Goal: Task Accomplishment & Management: Manage account settings

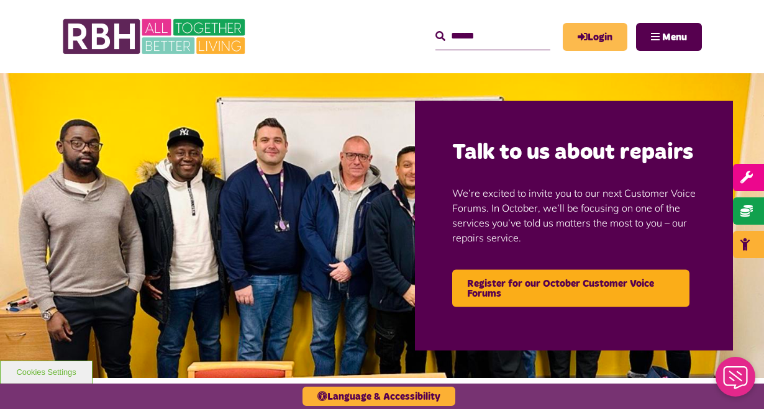
click at [587, 39] on link "Login" at bounding box center [595, 37] width 65 height 28
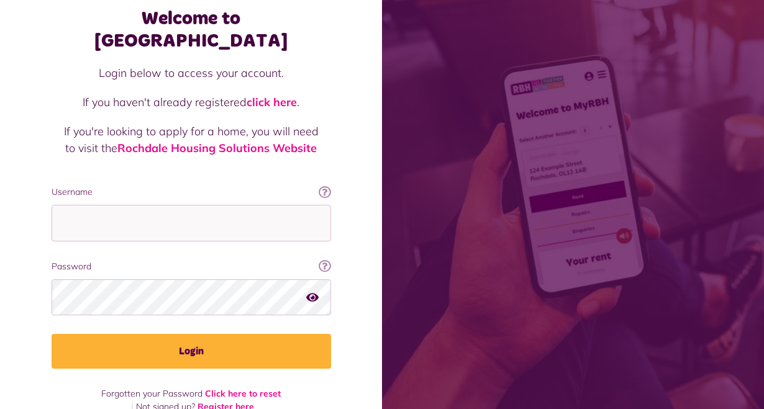
scroll to position [68, 0]
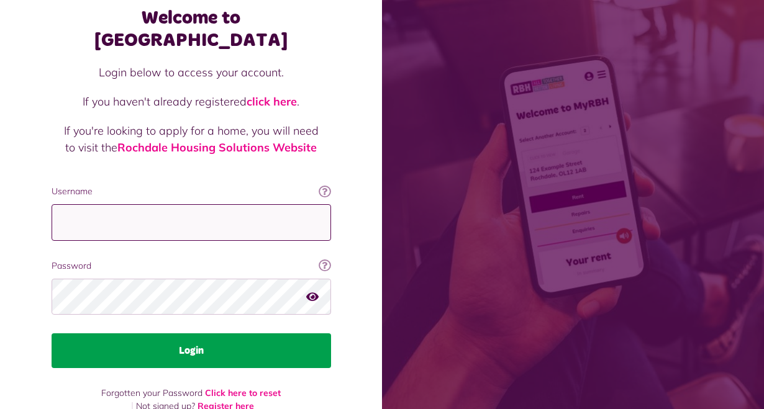
type input "**********"
click at [188, 333] on button "Login" at bounding box center [191, 350] width 279 height 35
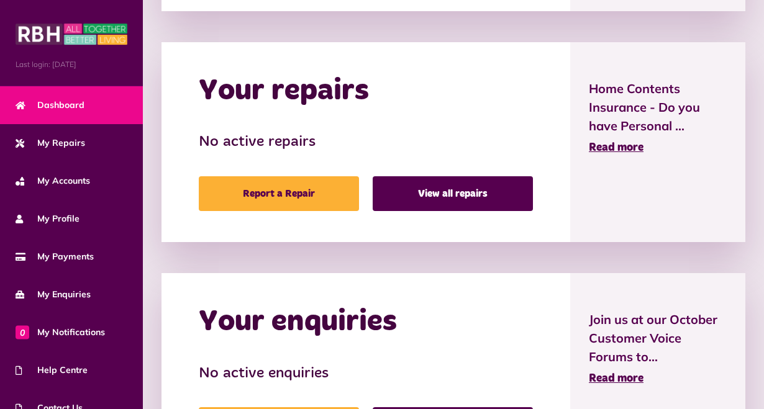
scroll to position [610, 0]
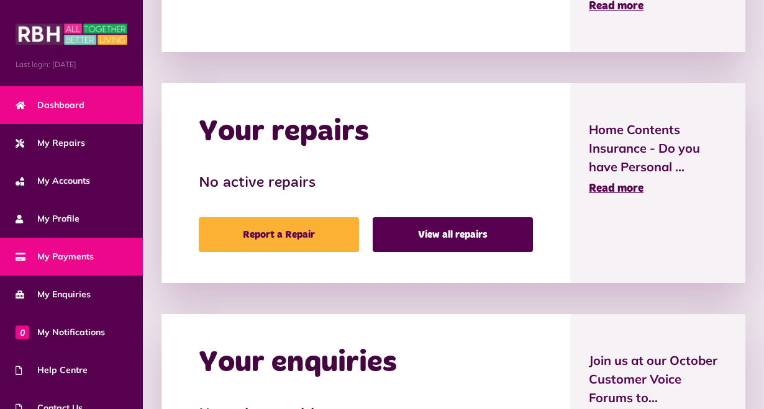
click at [58, 253] on span "My Payments" at bounding box center [55, 256] width 78 height 13
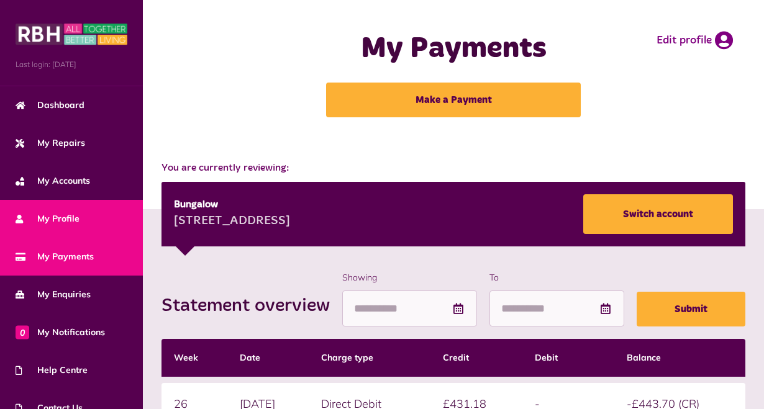
click at [74, 215] on span "My Profile" at bounding box center [48, 218] width 64 height 13
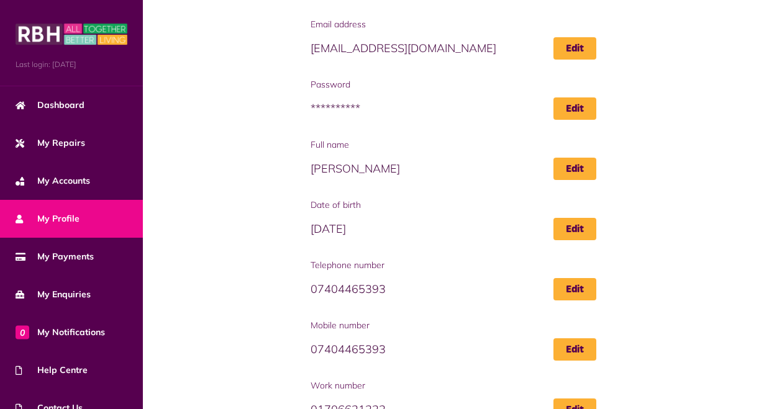
scroll to position [124, 0]
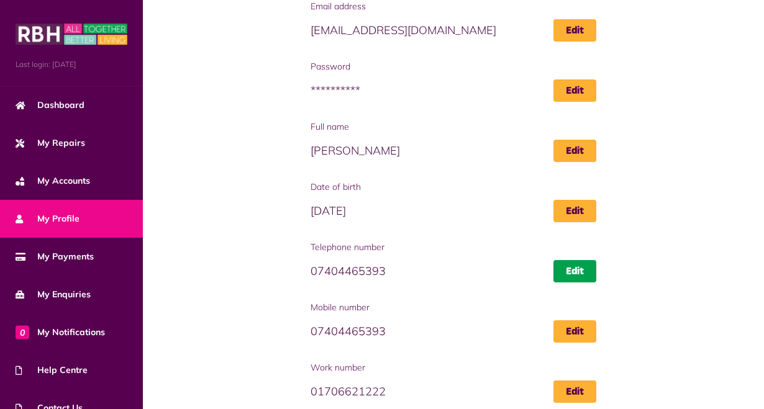
click at [568, 273] on link "Edit" at bounding box center [574, 271] width 43 height 22
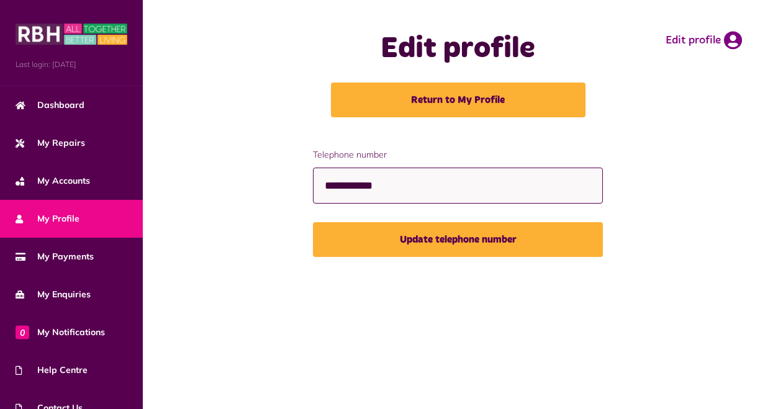
click at [407, 188] on input "**********" at bounding box center [458, 186] width 291 height 37
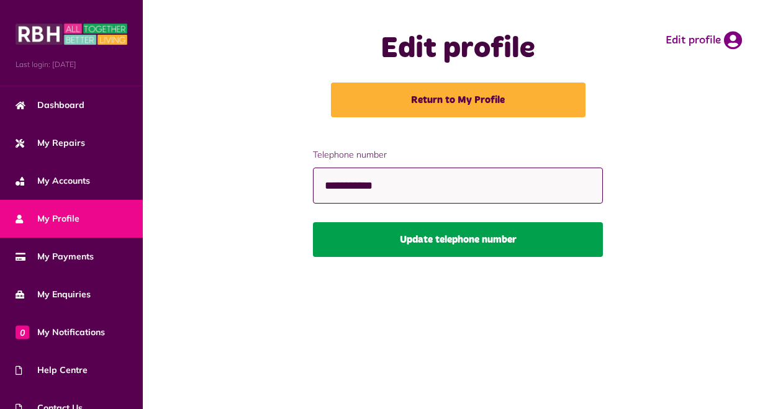
type input "**********"
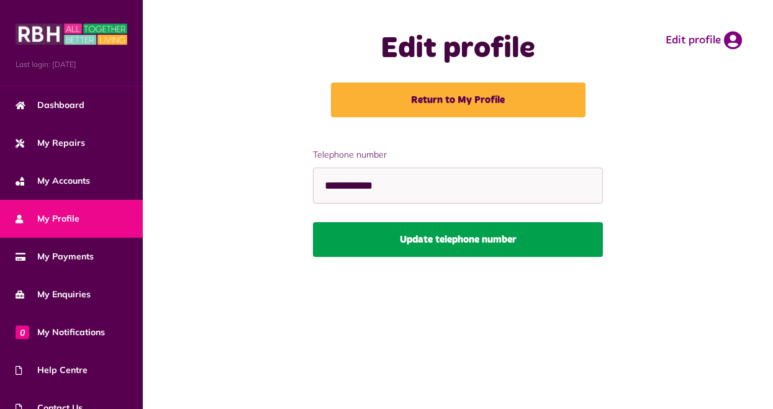
click at [463, 236] on button "Update telephone number" at bounding box center [458, 239] width 291 height 35
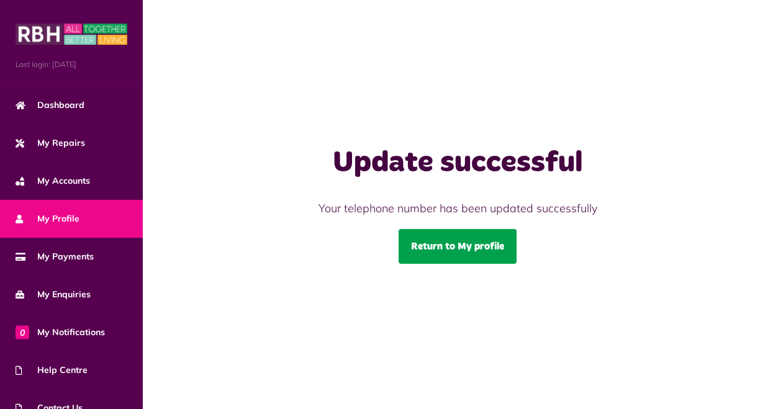
click at [457, 243] on link "Return to My profile" at bounding box center [458, 246] width 118 height 35
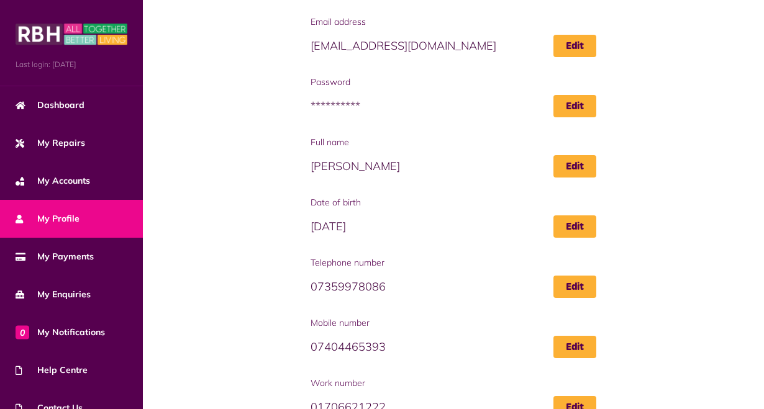
scroll to position [124, 0]
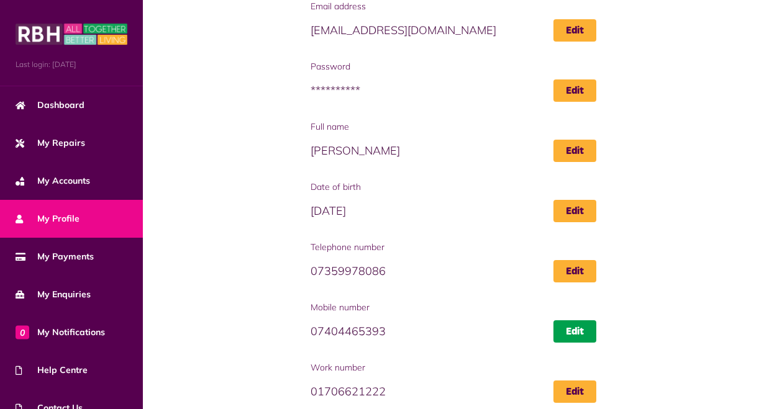
click at [576, 329] on link "Edit" at bounding box center [574, 331] width 43 height 22
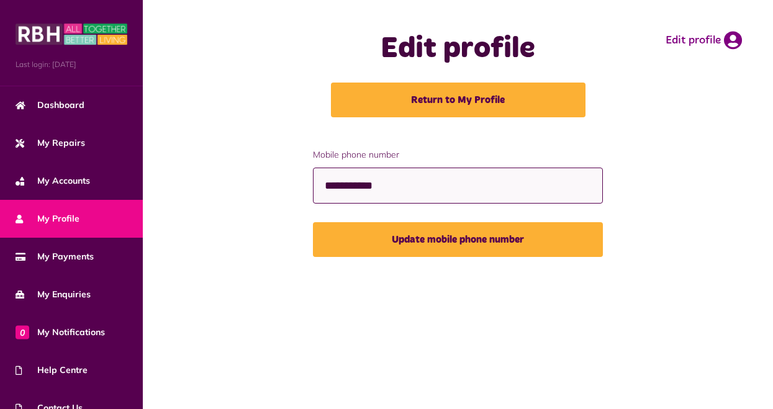
click at [410, 186] on input "**********" at bounding box center [458, 186] width 291 height 37
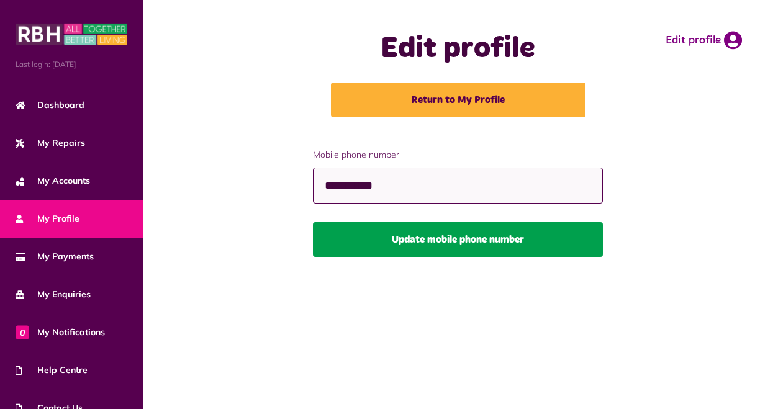
type input "**********"
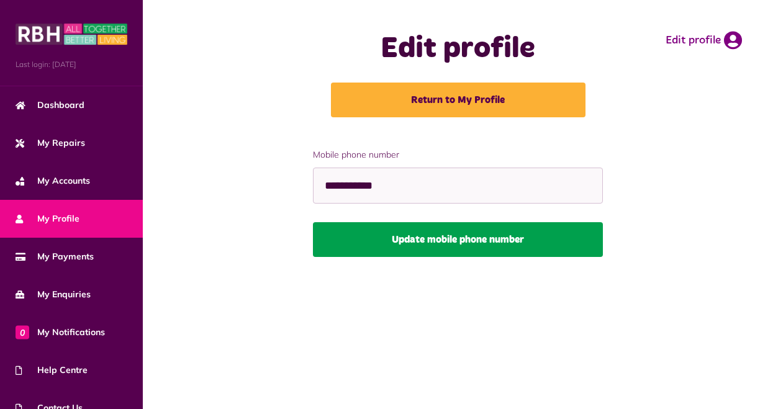
click at [456, 245] on button "Update mobile phone number" at bounding box center [458, 239] width 291 height 35
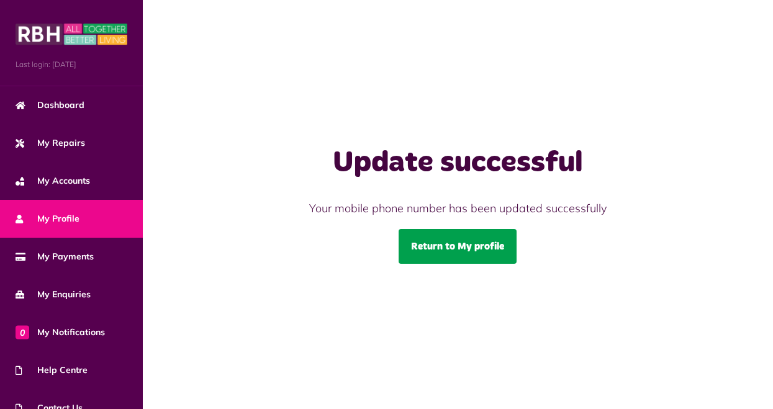
click at [449, 249] on link "Return to My profile" at bounding box center [458, 246] width 118 height 35
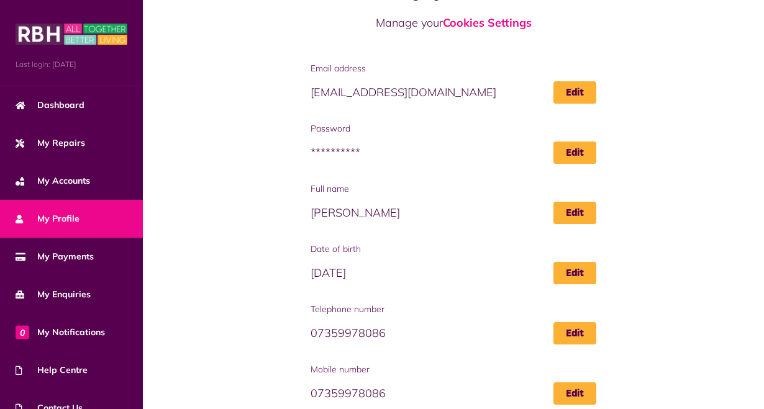
scroll to position [124, 0]
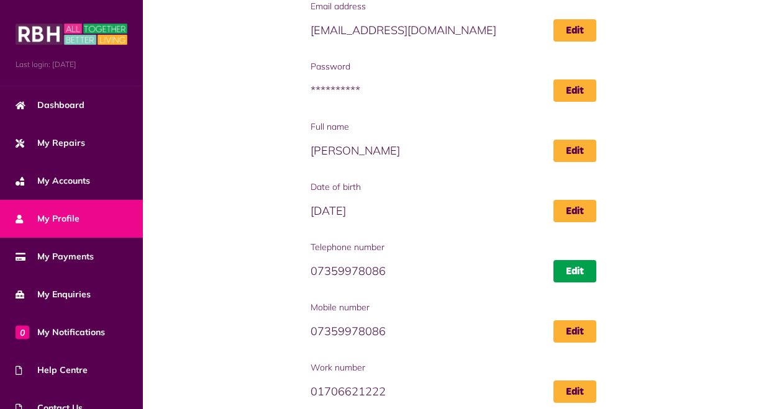
click at [583, 266] on link "Edit" at bounding box center [574, 271] width 43 height 22
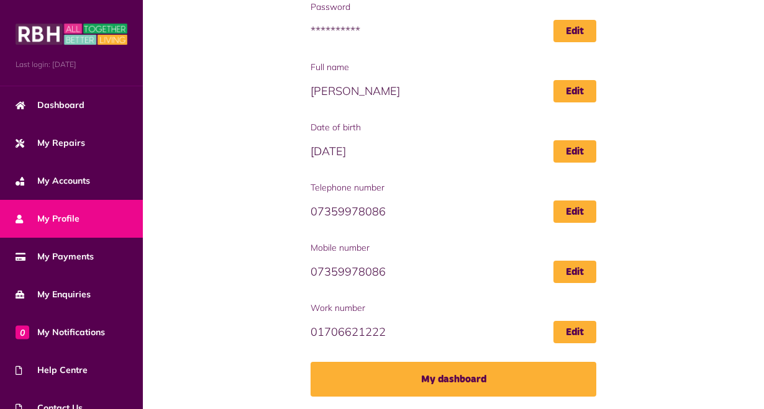
click at [414, 89] on span "[PERSON_NAME]" at bounding box center [453, 91] width 286 height 22
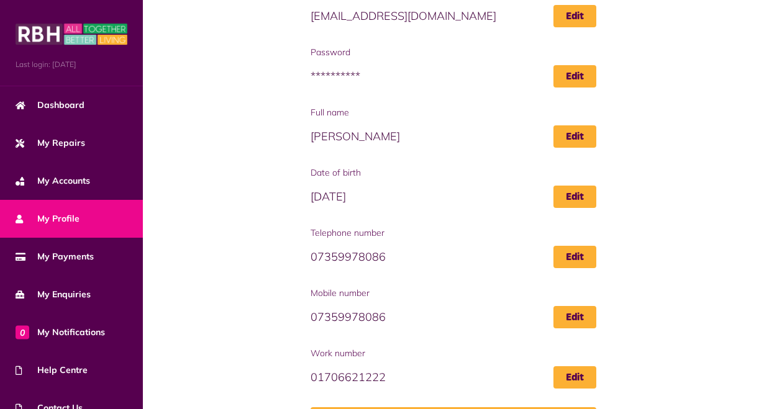
scroll to position [0, 0]
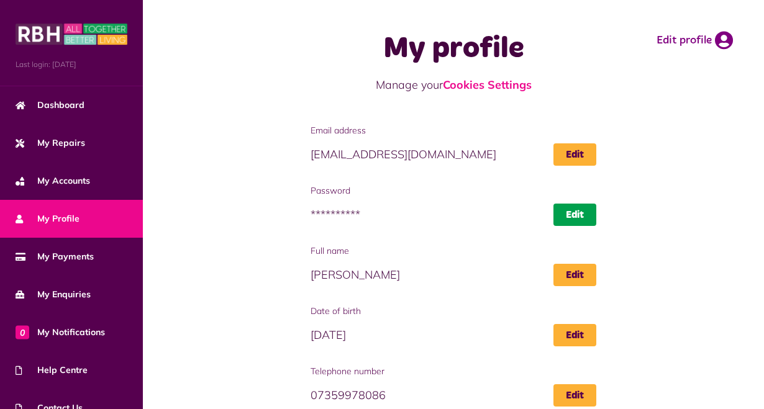
click at [576, 208] on link "Edit" at bounding box center [574, 215] width 43 height 22
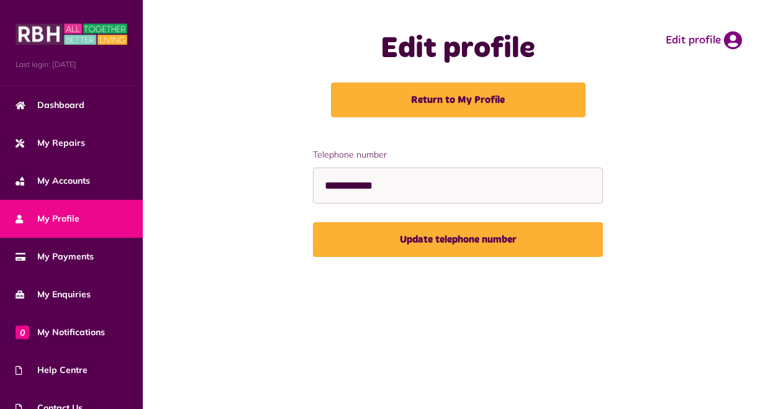
click at [740, 197] on div "**********" at bounding box center [457, 212] width 605 height 128
click at [274, 166] on div "**********" at bounding box center [457, 212] width 605 height 128
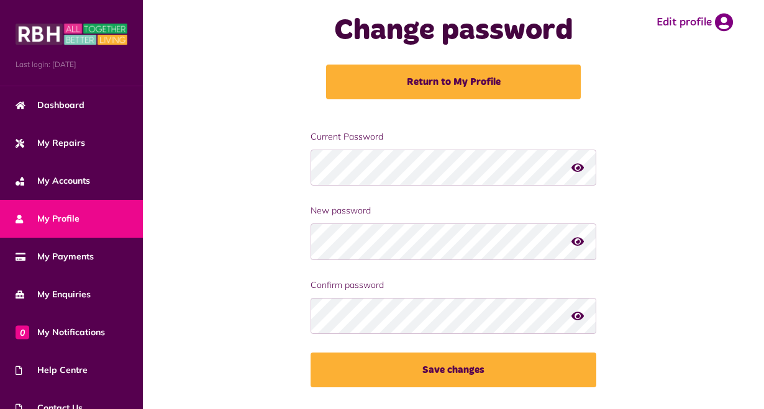
scroll to position [28, 0]
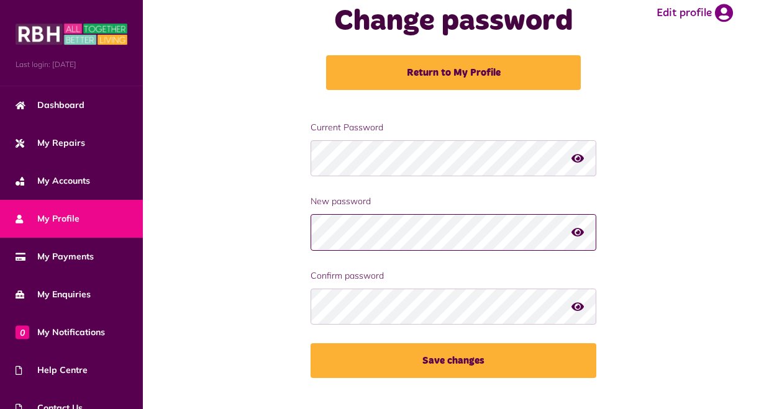
click at [573, 239] on div at bounding box center [453, 232] width 286 height 37
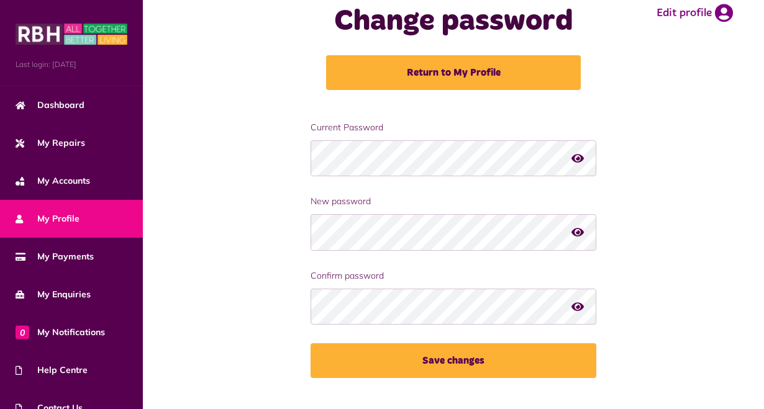
click at [583, 158] on icon "button" at bounding box center [577, 157] width 12 height 11
click at [586, 158] on div at bounding box center [453, 158] width 286 height 37
click at [579, 159] on icon "button" at bounding box center [578, 157] width 14 height 11
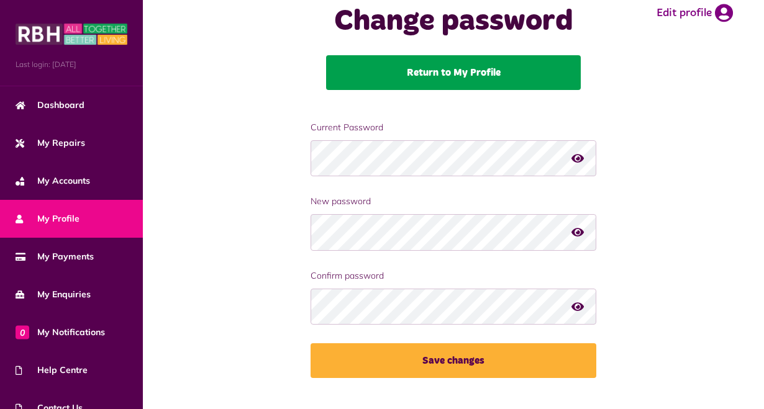
click at [428, 75] on link "Return to My Profile" at bounding box center [453, 72] width 255 height 35
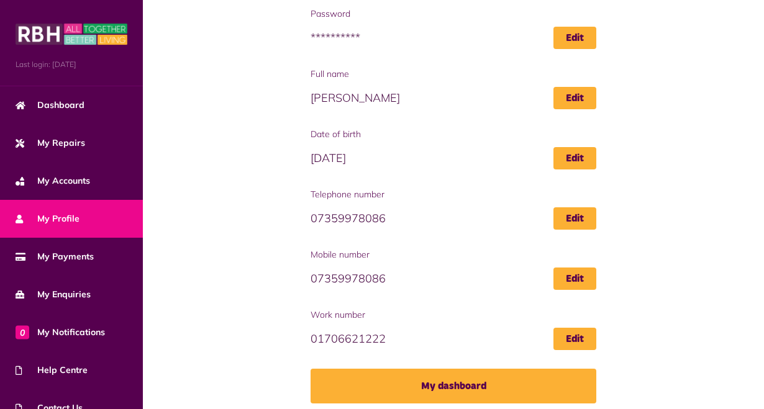
scroll to position [184, 0]
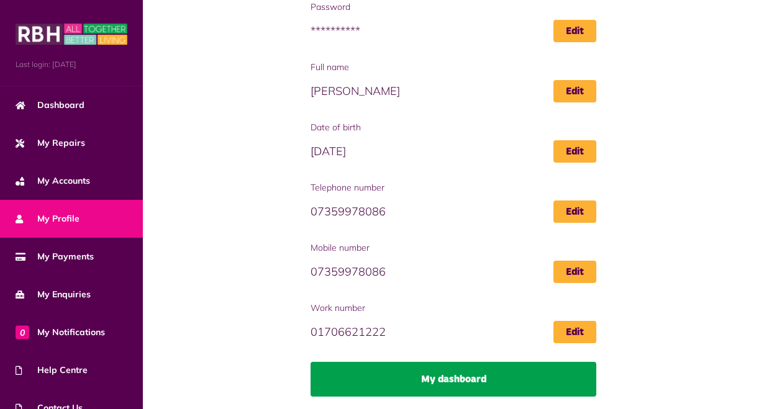
click at [405, 371] on link "My dashboard" at bounding box center [453, 379] width 286 height 35
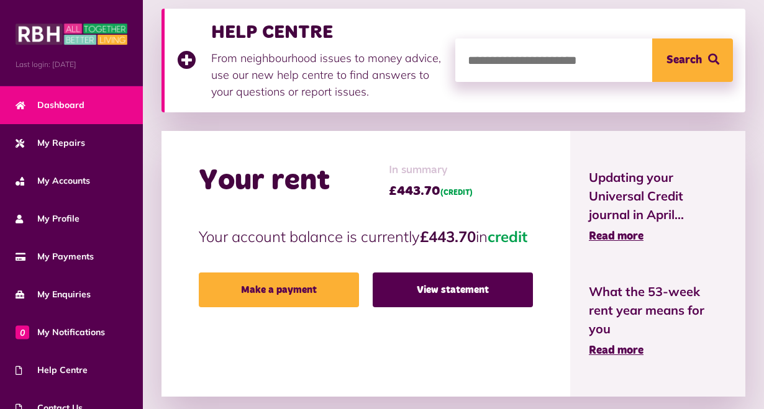
scroll to position [310, 0]
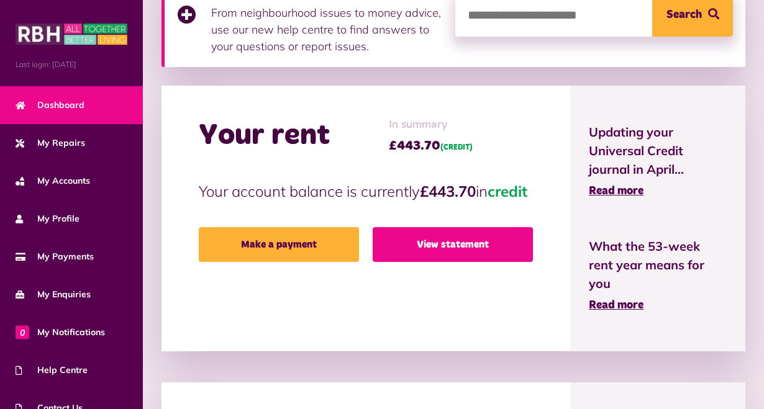
click at [447, 262] on link "View statement" at bounding box center [453, 244] width 160 height 35
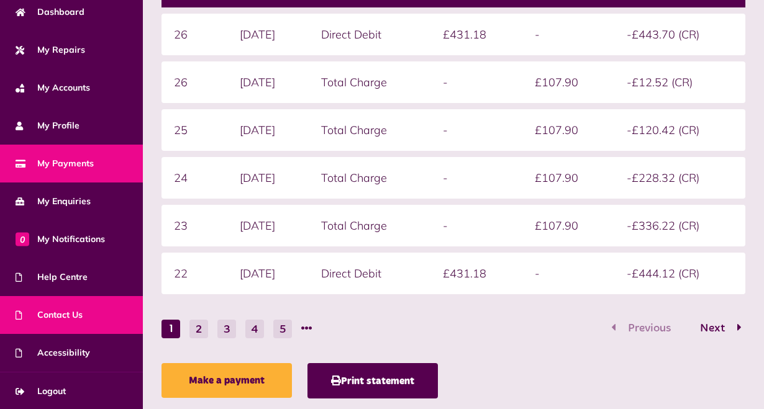
scroll to position [402, 0]
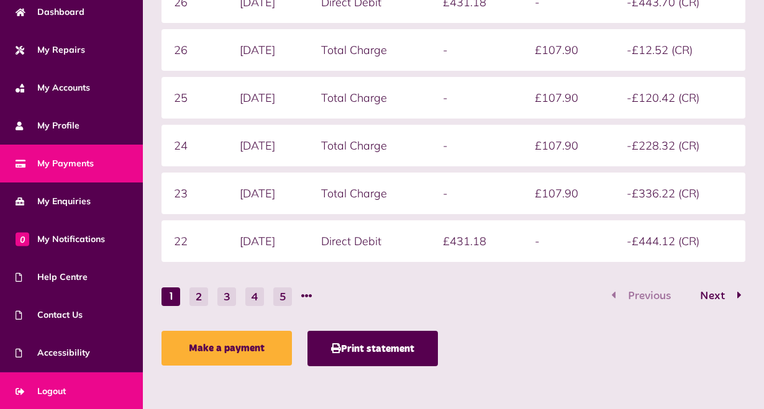
click at [52, 381] on link "Logout" at bounding box center [71, 392] width 143 height 38
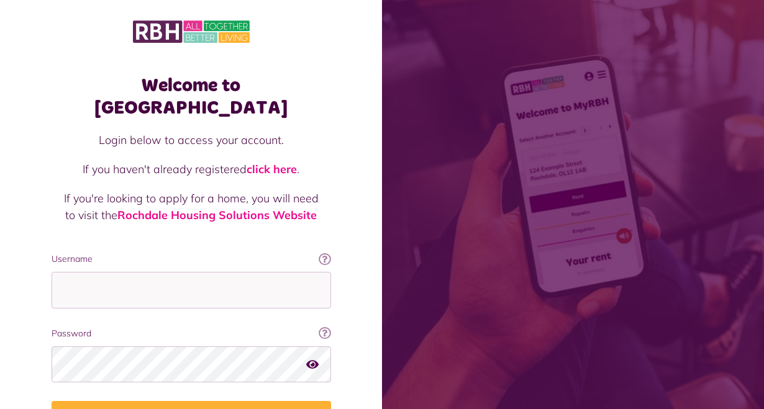
scroll to position [68, 0]
